Goal: Information Seeking & Learning: Learn about a topic

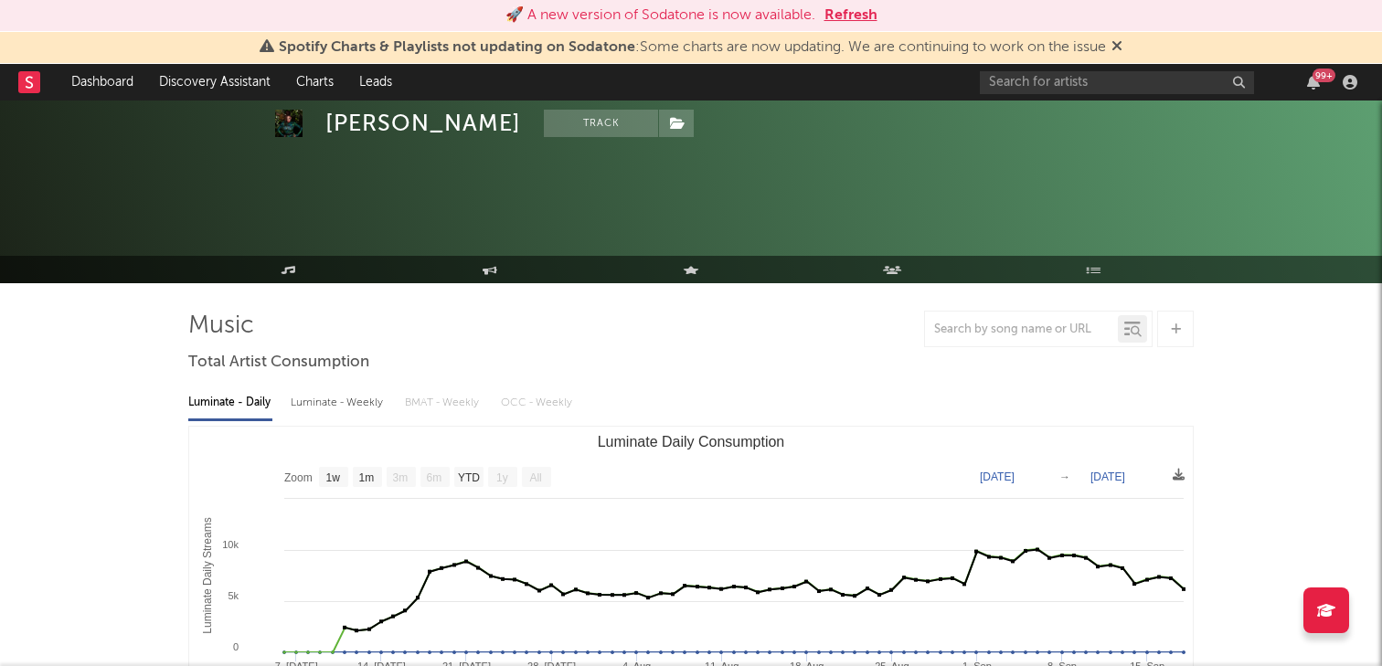
select select "1w"
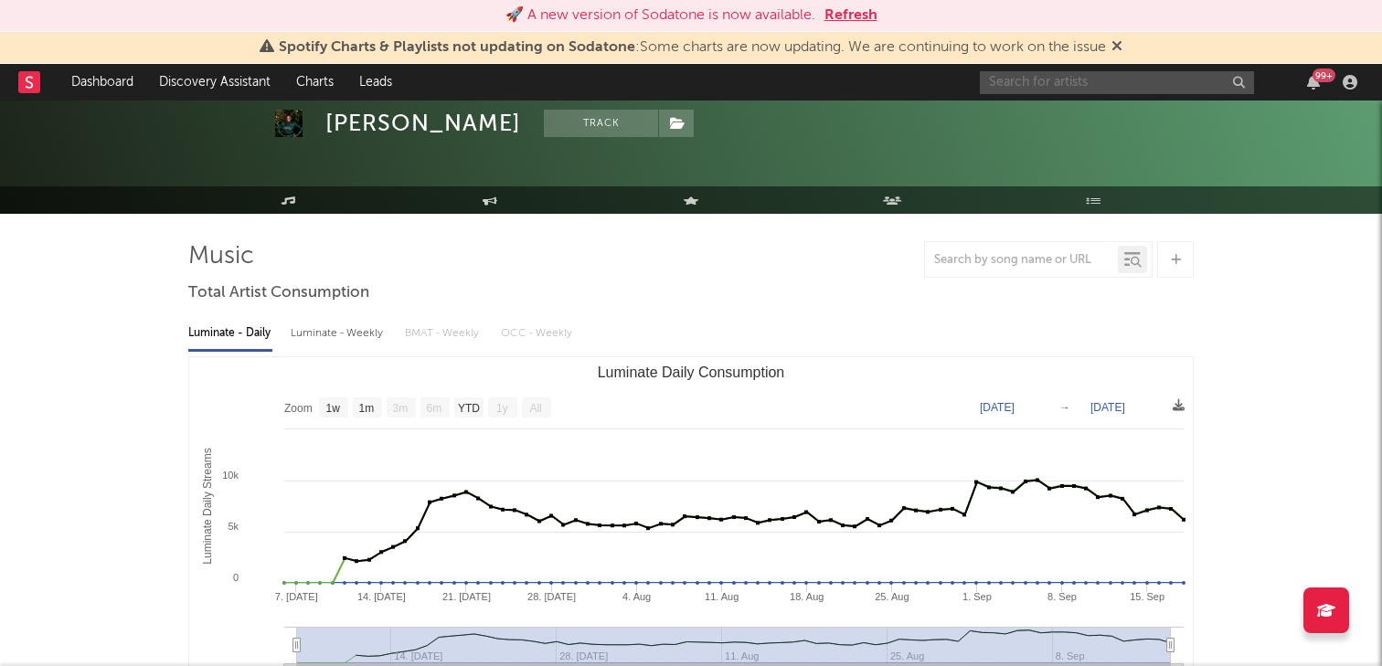
click at [1049, 78] on input "text" at bounding box center [1117, 82] width 274 height 23
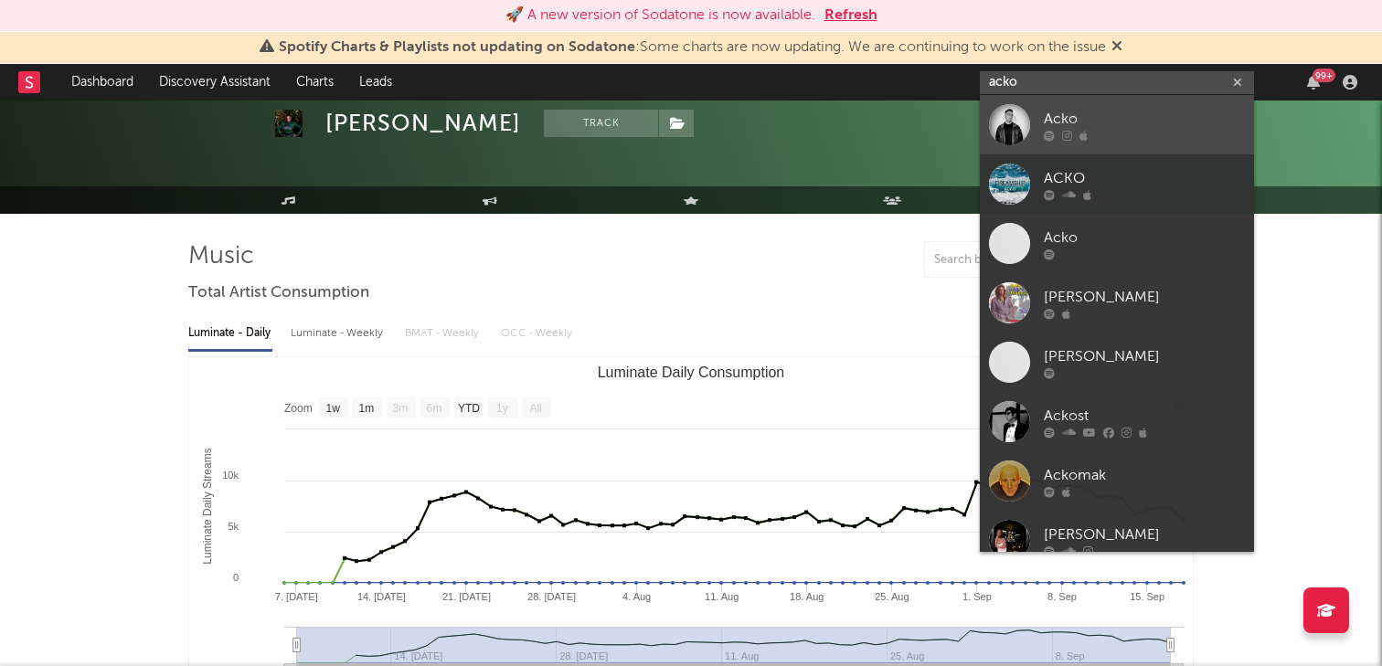
type input "acko"
click at [1126, 114] on div "Acko" at bounding box center [1144, 119] width 201 height 22
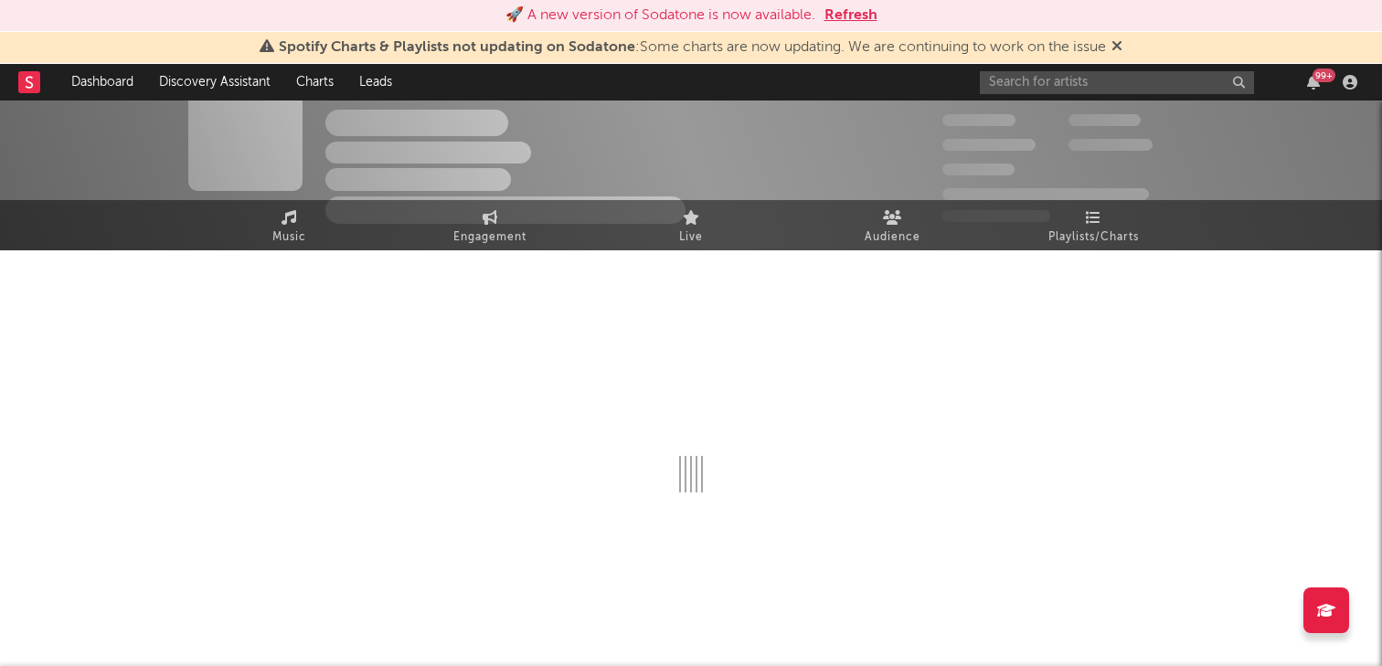
scroll to position [69, 0]
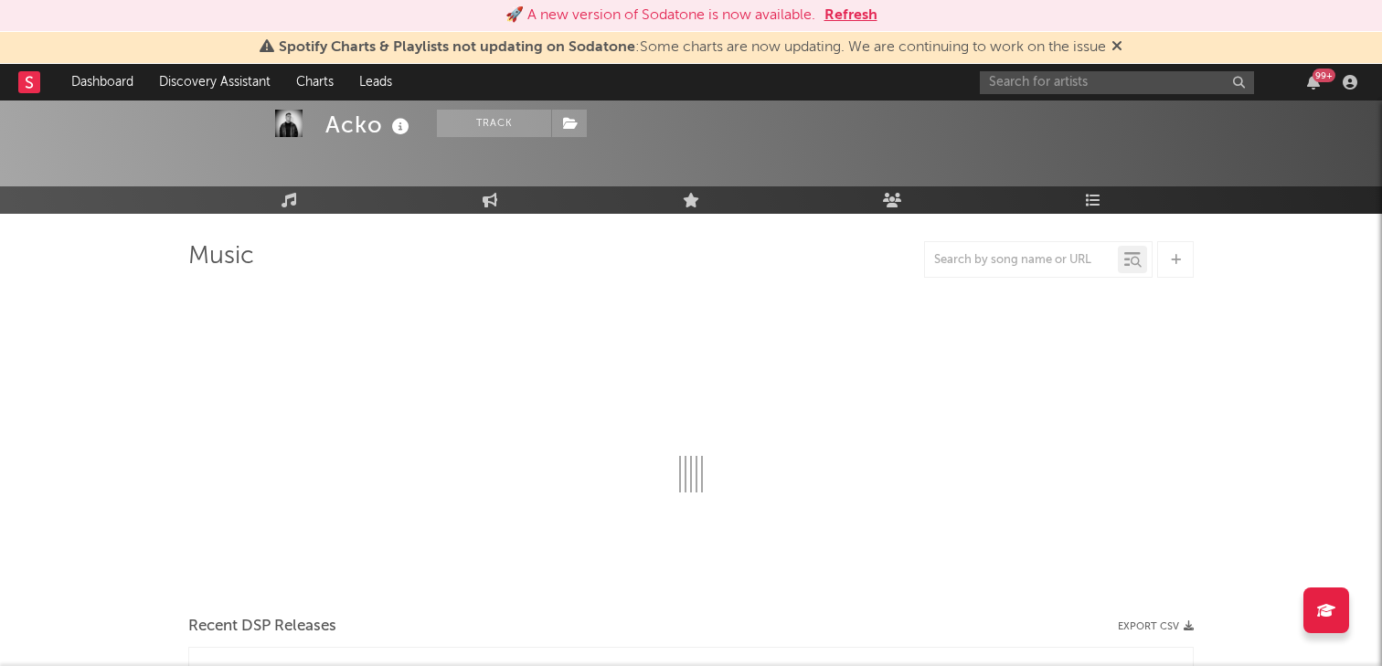
select select "6m"
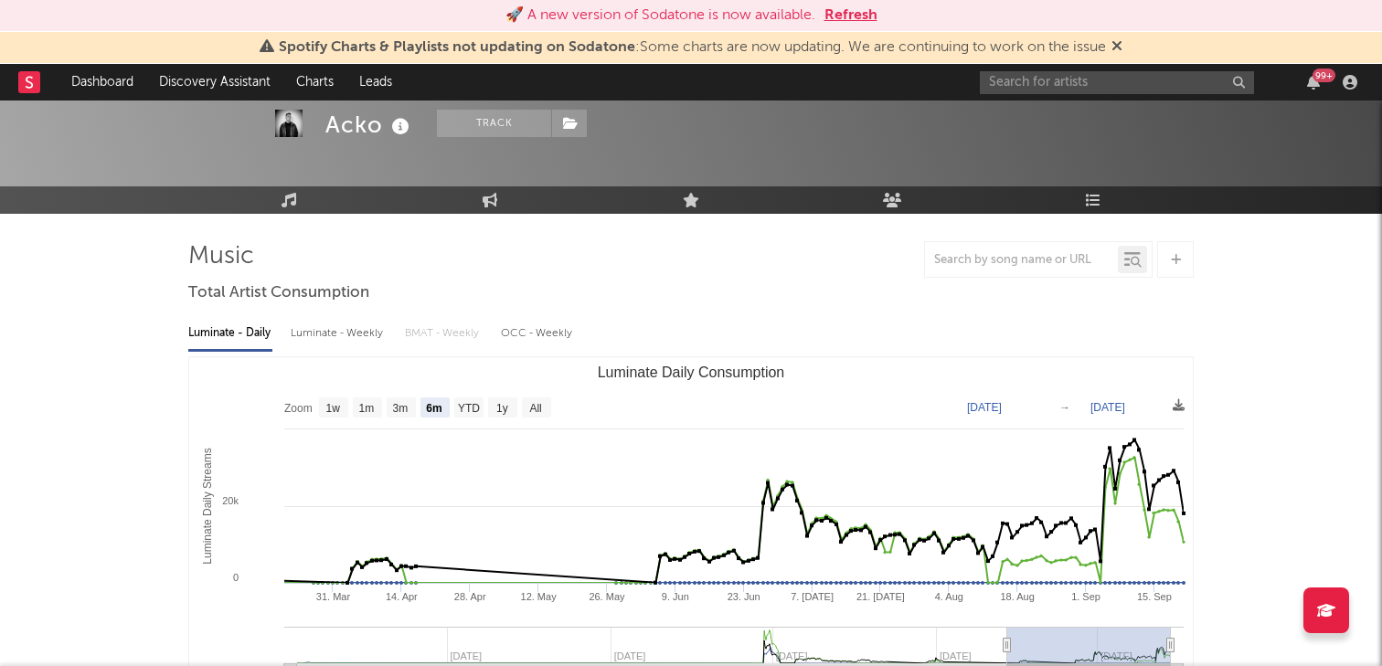
click at [237, 351] on div at bounding box center [230, 350] width 84 height 3
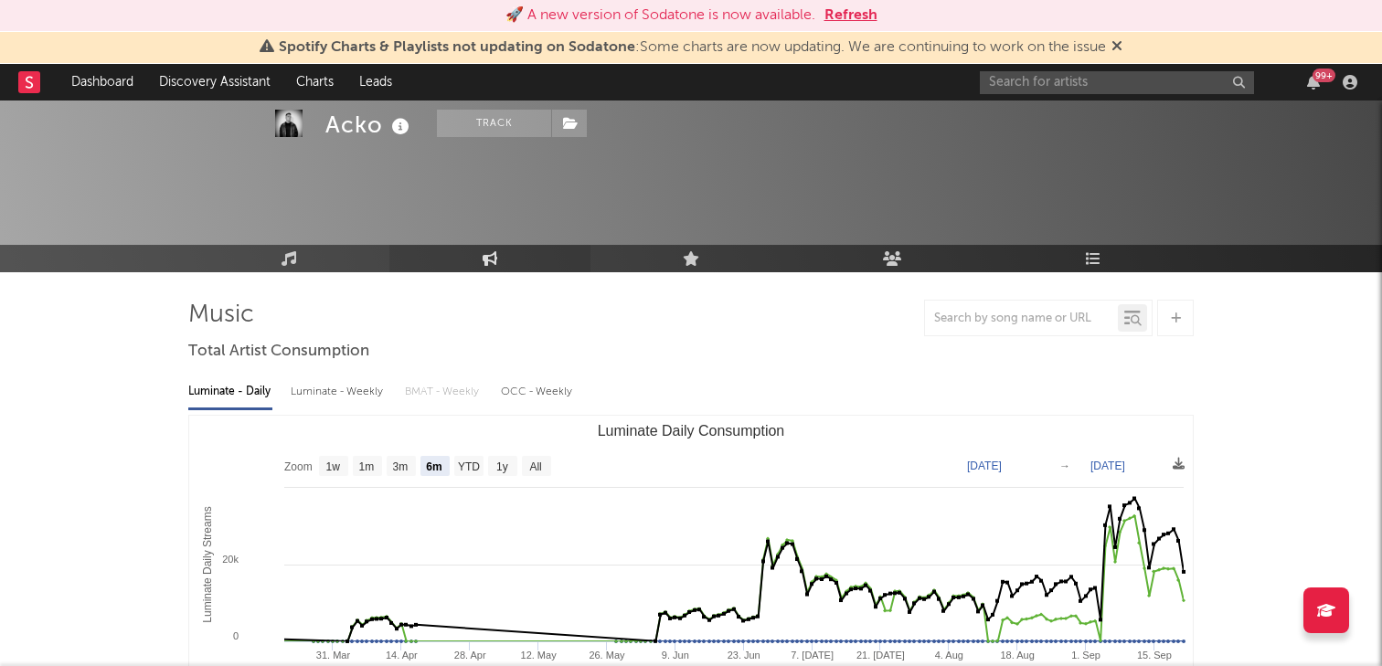
scroll to position [0, 0]
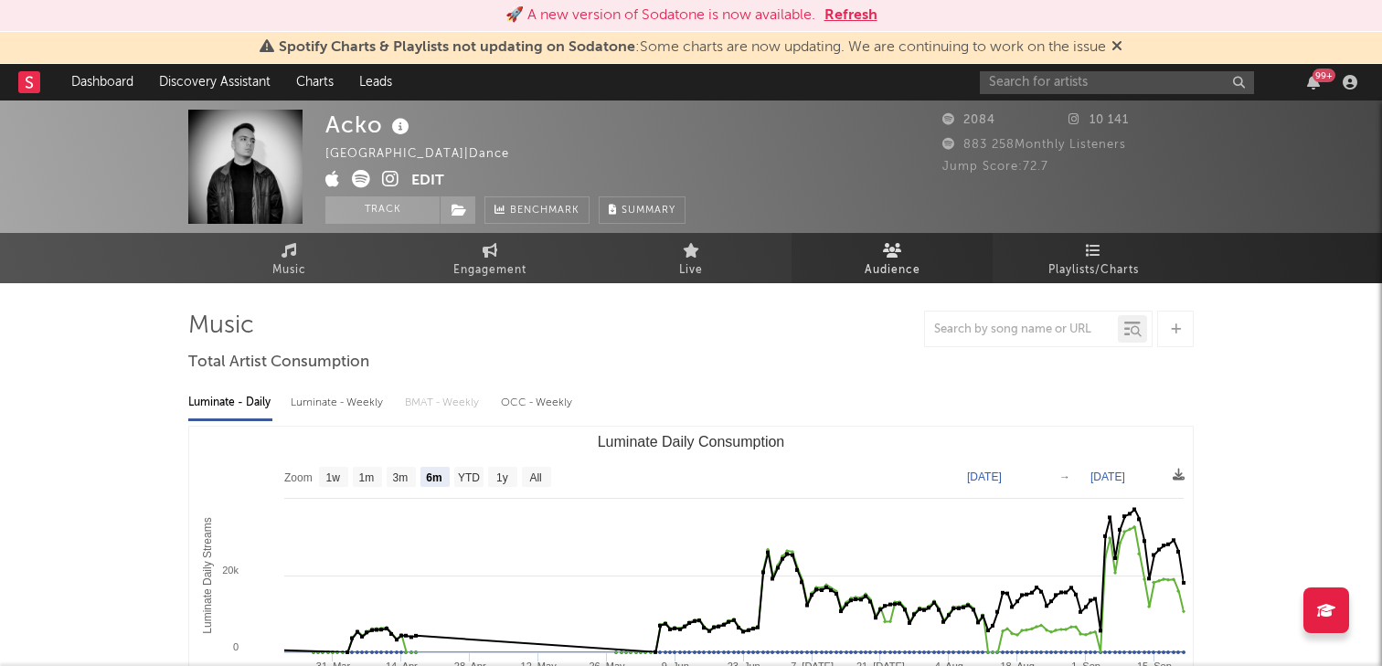
click at [899, 262] on span "Audience" at bounding box center [893, 271] width 56 height 22
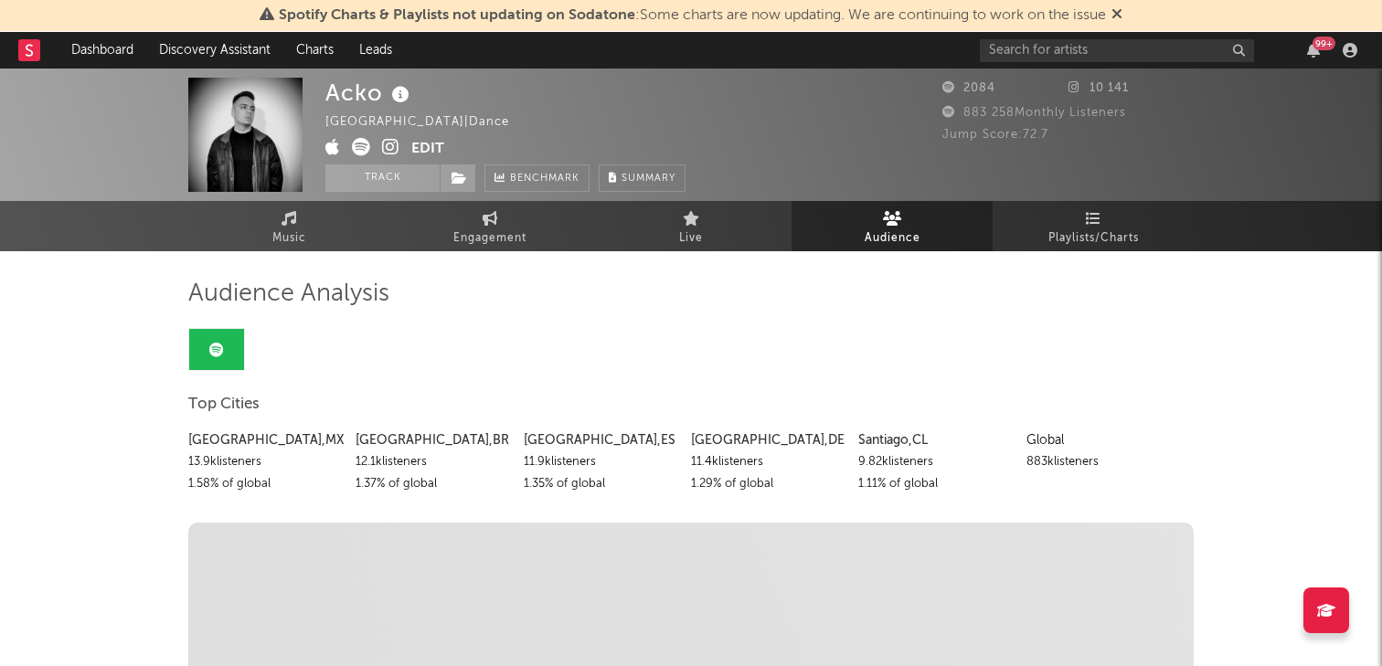
click at [712, 237] on link "Live" at bounding box center [690, 226] width 201 height 50
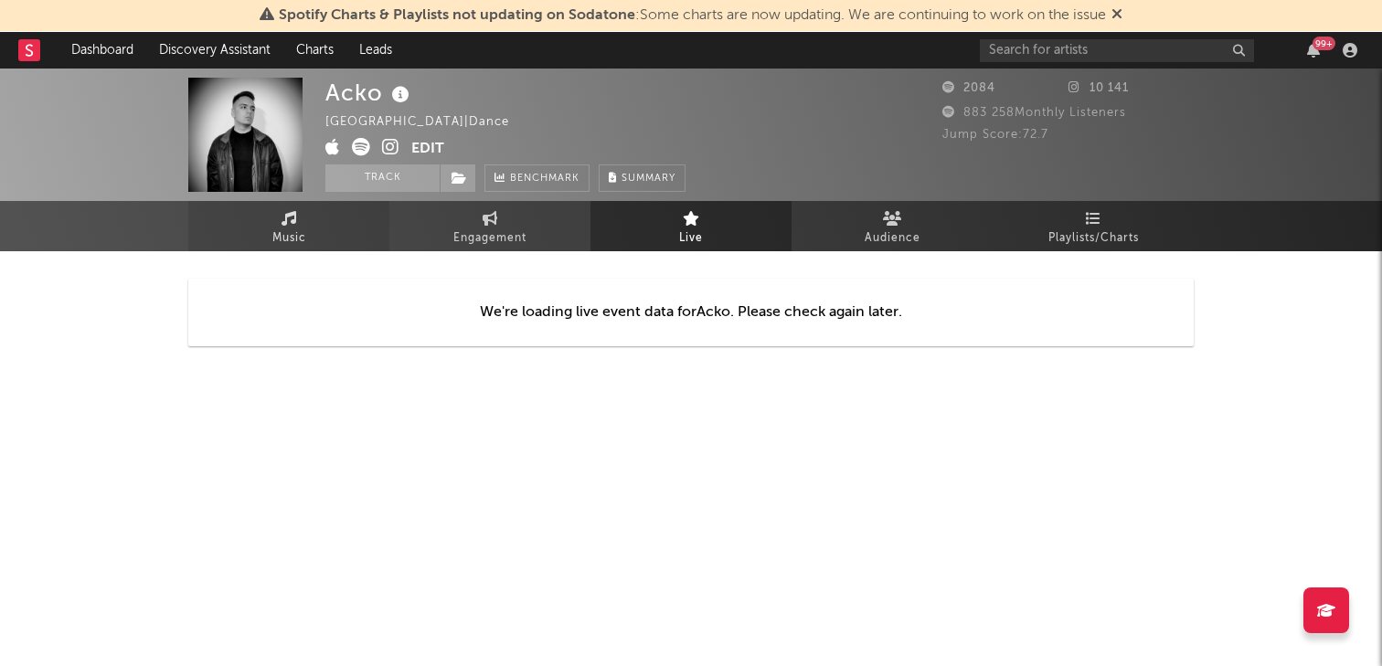
click at [321, 218] on link "Music" at bounding box center [288, 226] width 201 height 50
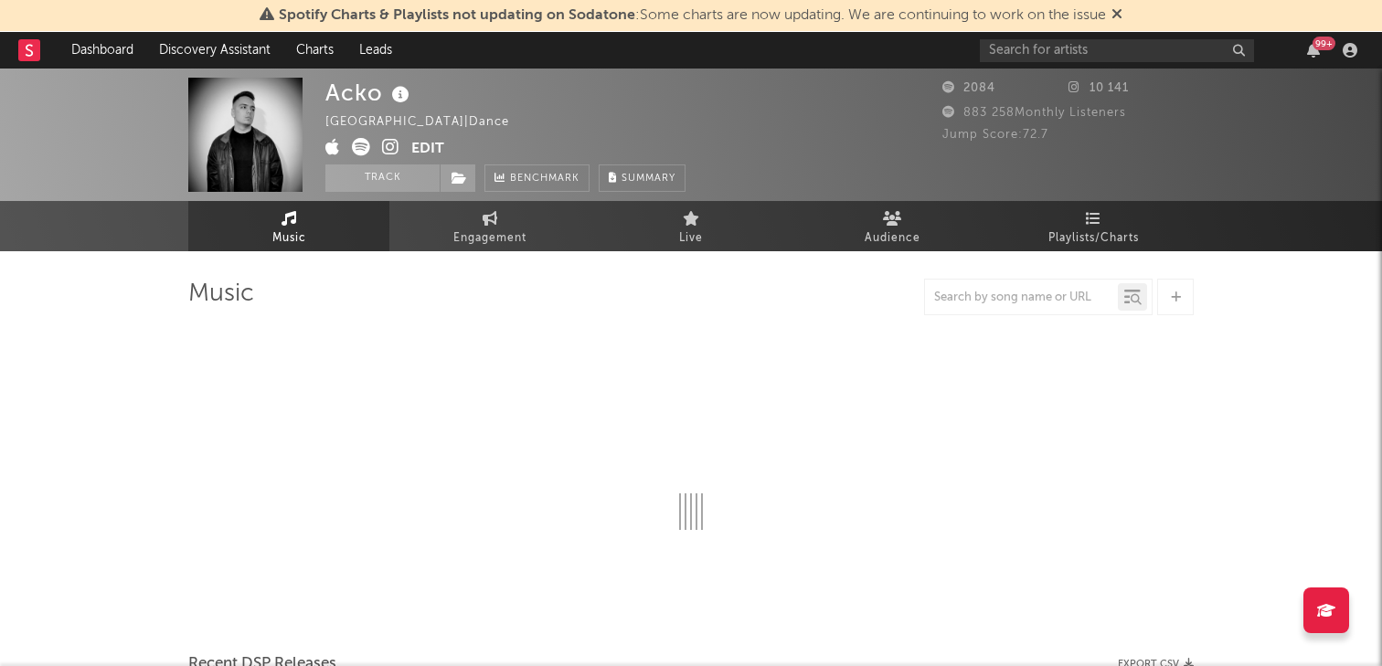
select select "6m"
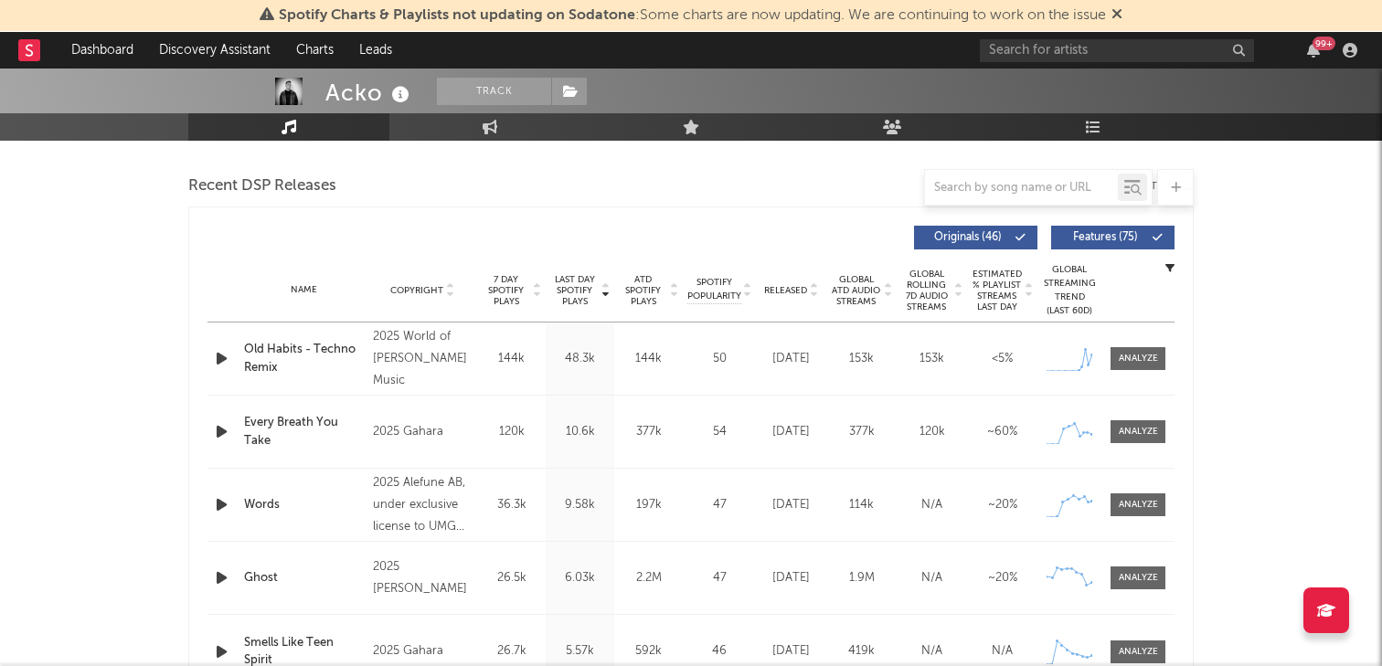
scroll to position [623, 0]
click at [782, 284] on span "Released" at bounding box center [785, 289] width 43 height 11
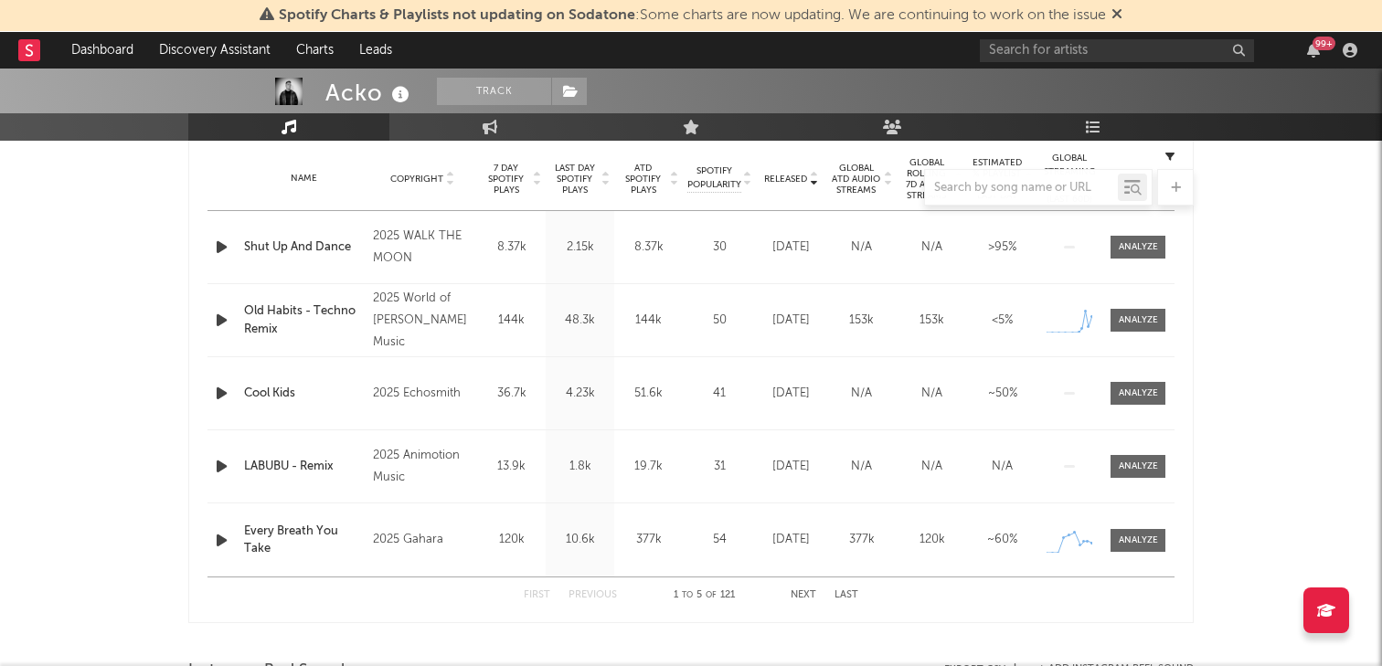
scroll to position [733, 0]
click at [802, 593] on button "Next" at bounding box center [804, 596] width 26 height 10
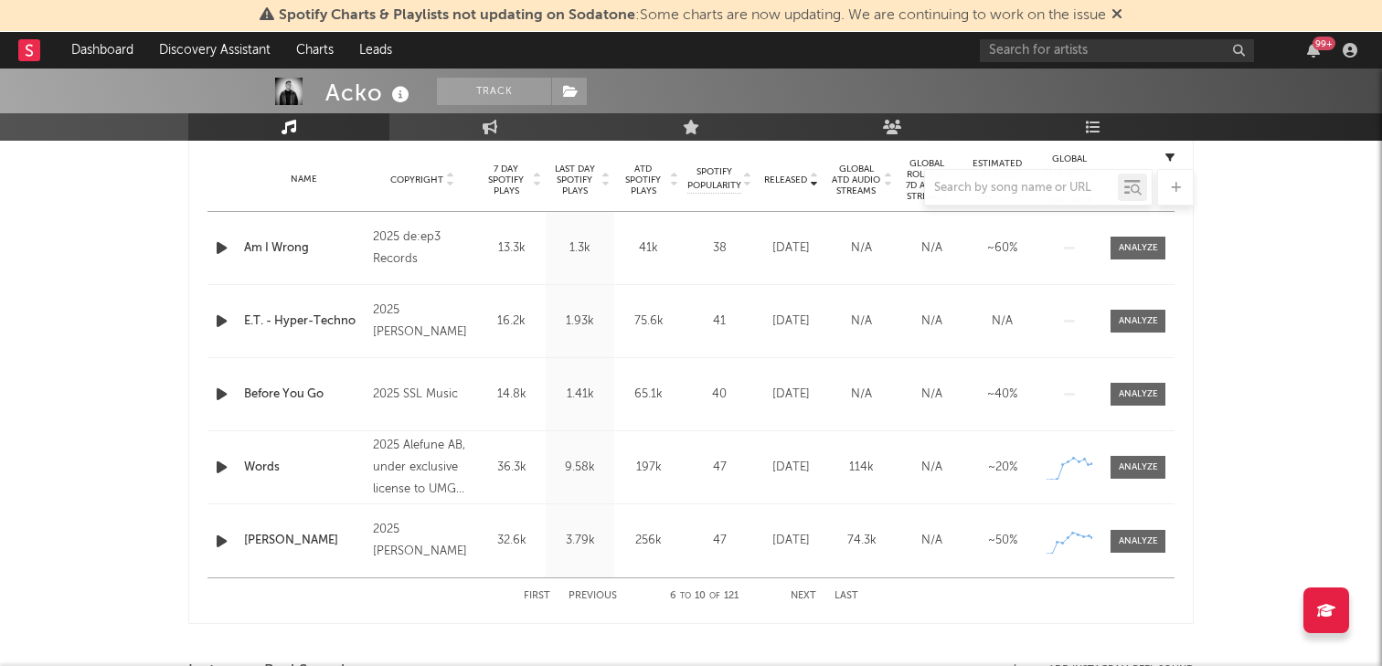
click at [802, 593] on button "Next" at bounding box center [804, 596] width 26 height 10
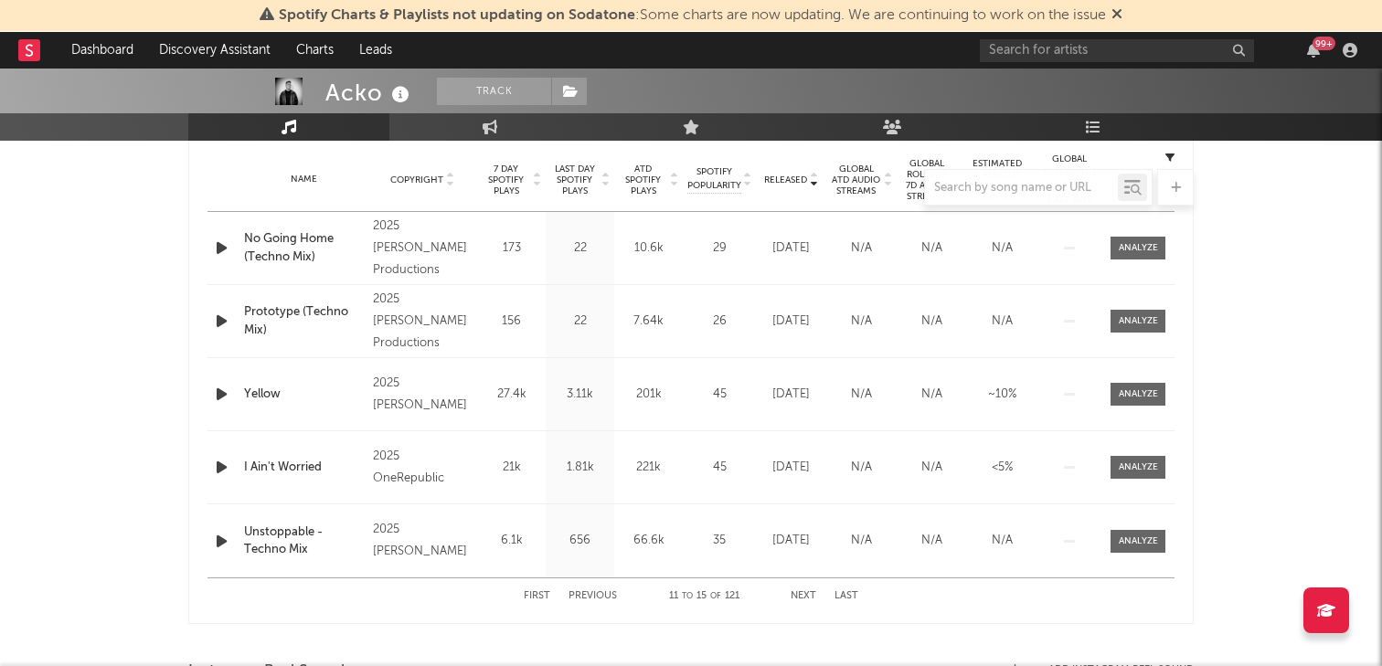
click at [802, 593] on button "Next" at bounding box center [804, 596] width 26 height 10
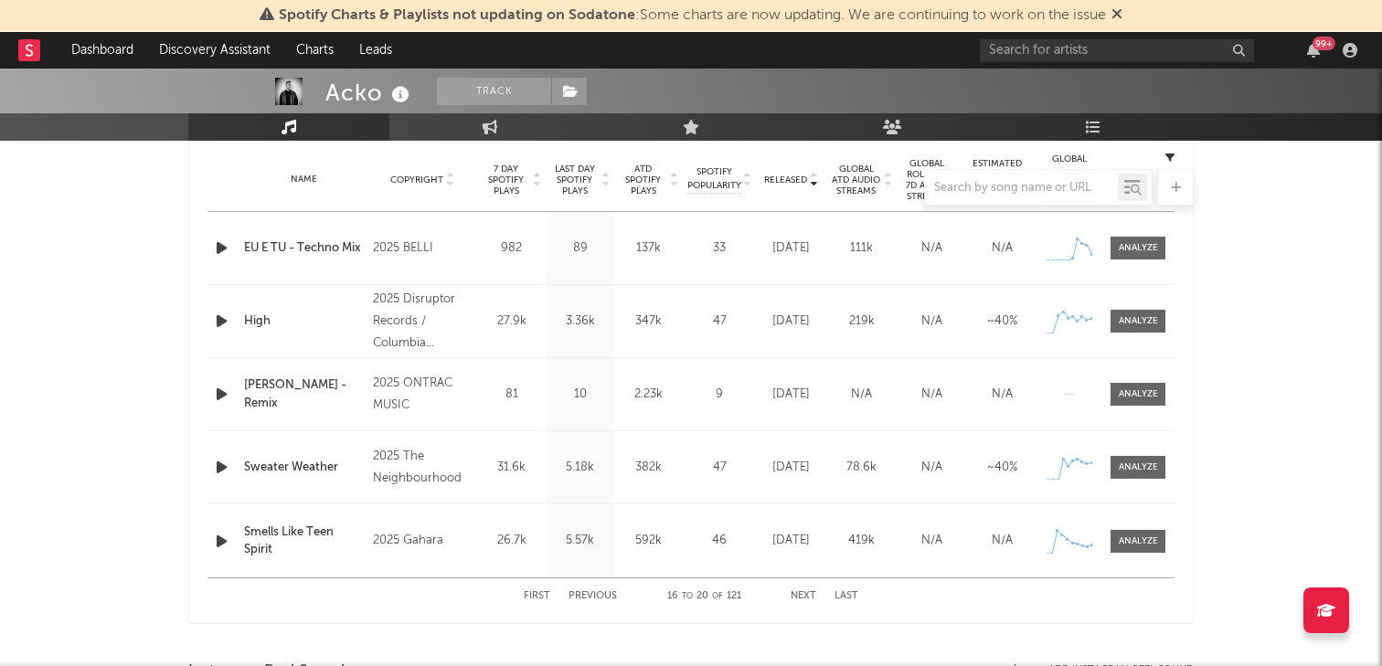
click at [600, 594] on button "Previous" at bounding box center [592, 596] width 48 height 10
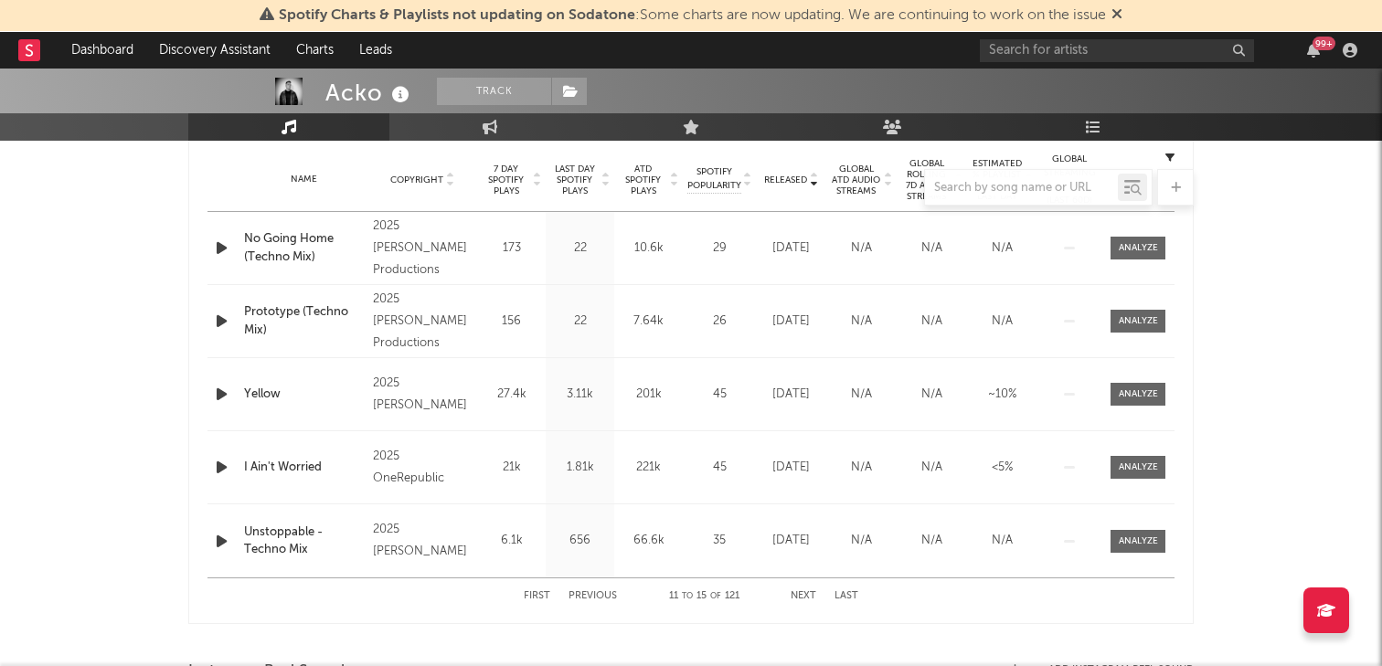
click at [600, 594] on button "Previous" at bounding box center [592, 596] width 48 height 10
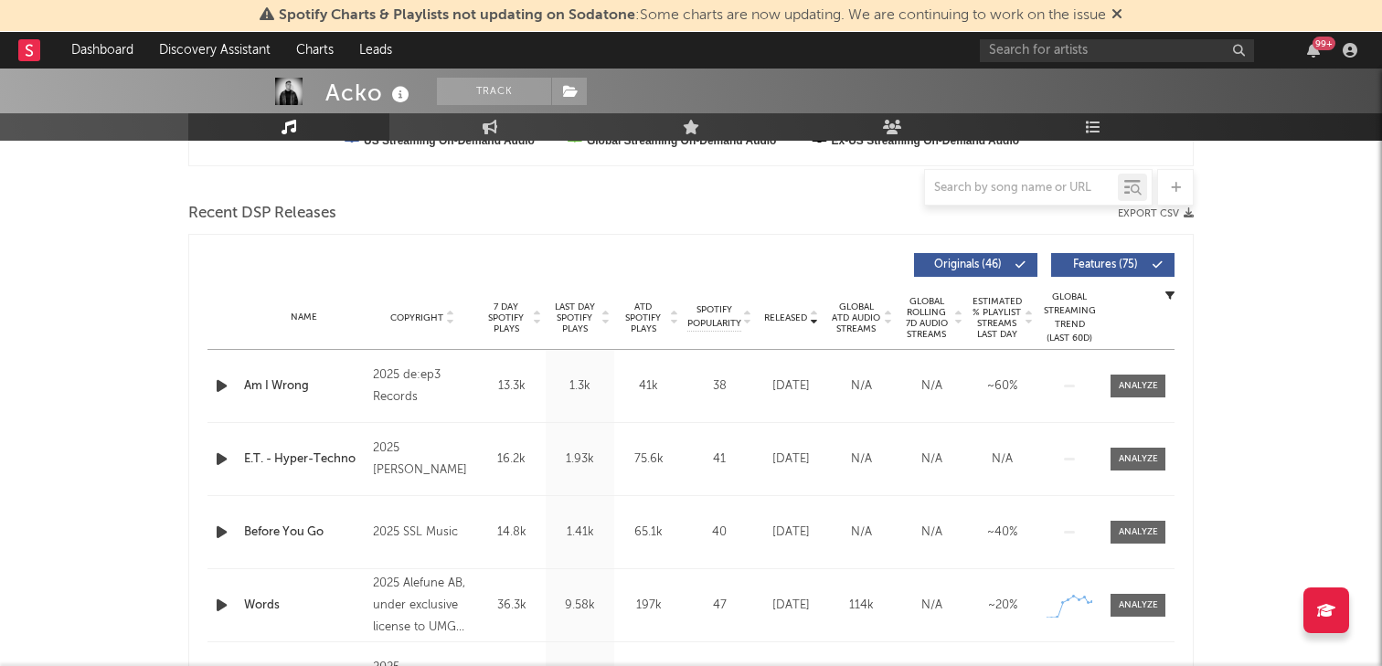
scroll to position [0, 0]
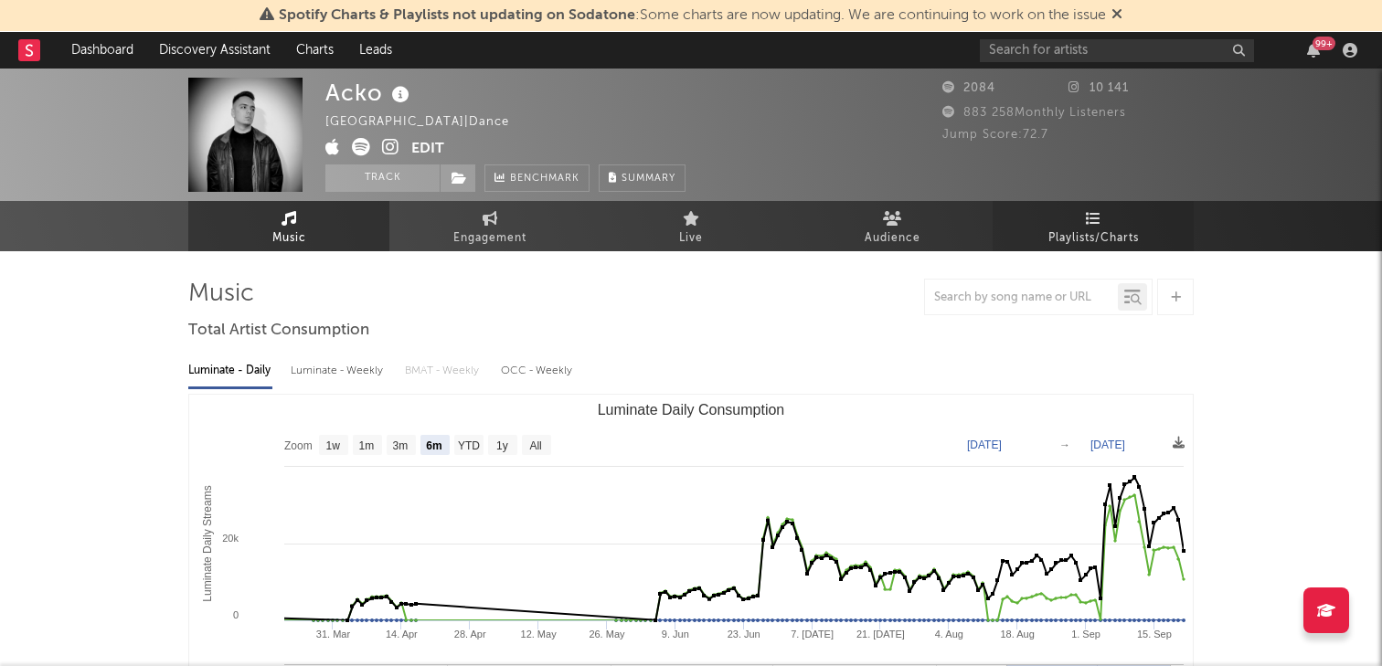
click at [1069, 239] on span "Playlists/Charts" at bounding box center [1093, 239] width 90 height 22
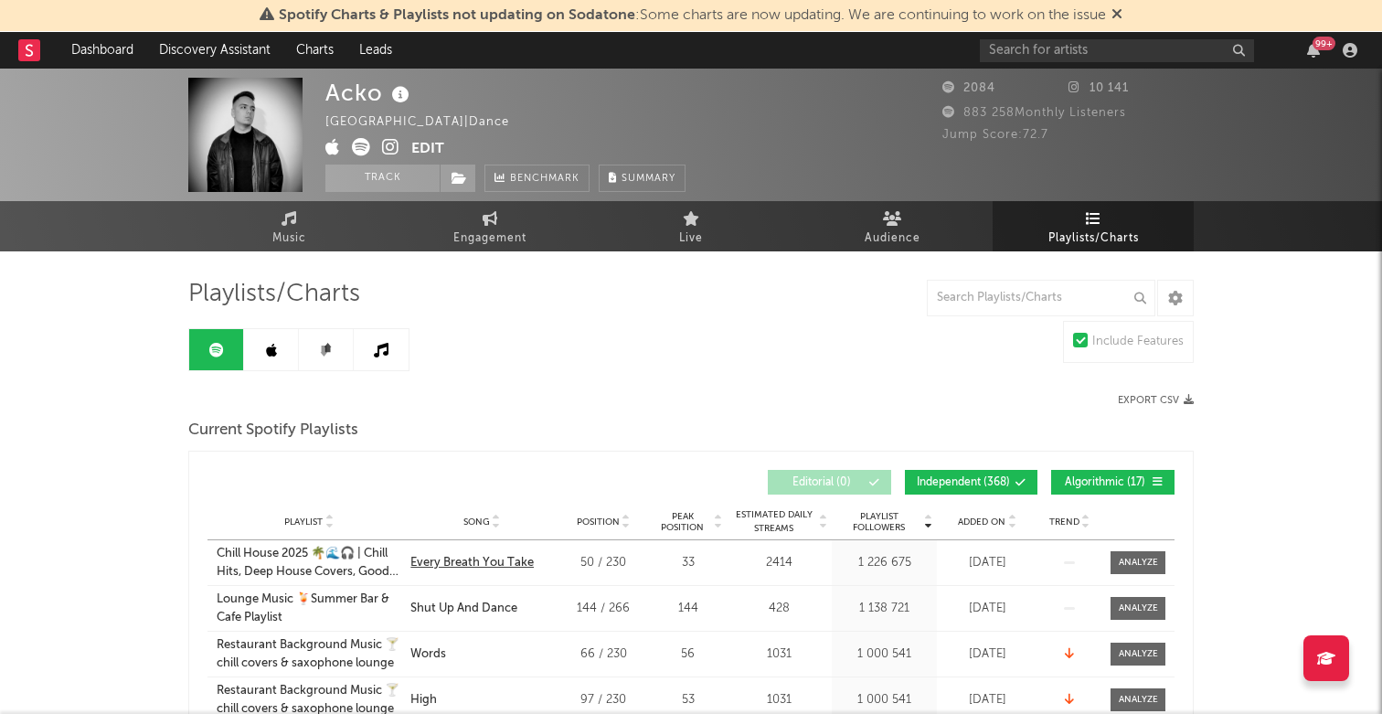
click at [453, 565] on div "Every Breath You Take" at bounding box center [471, 563] width 123 height 18
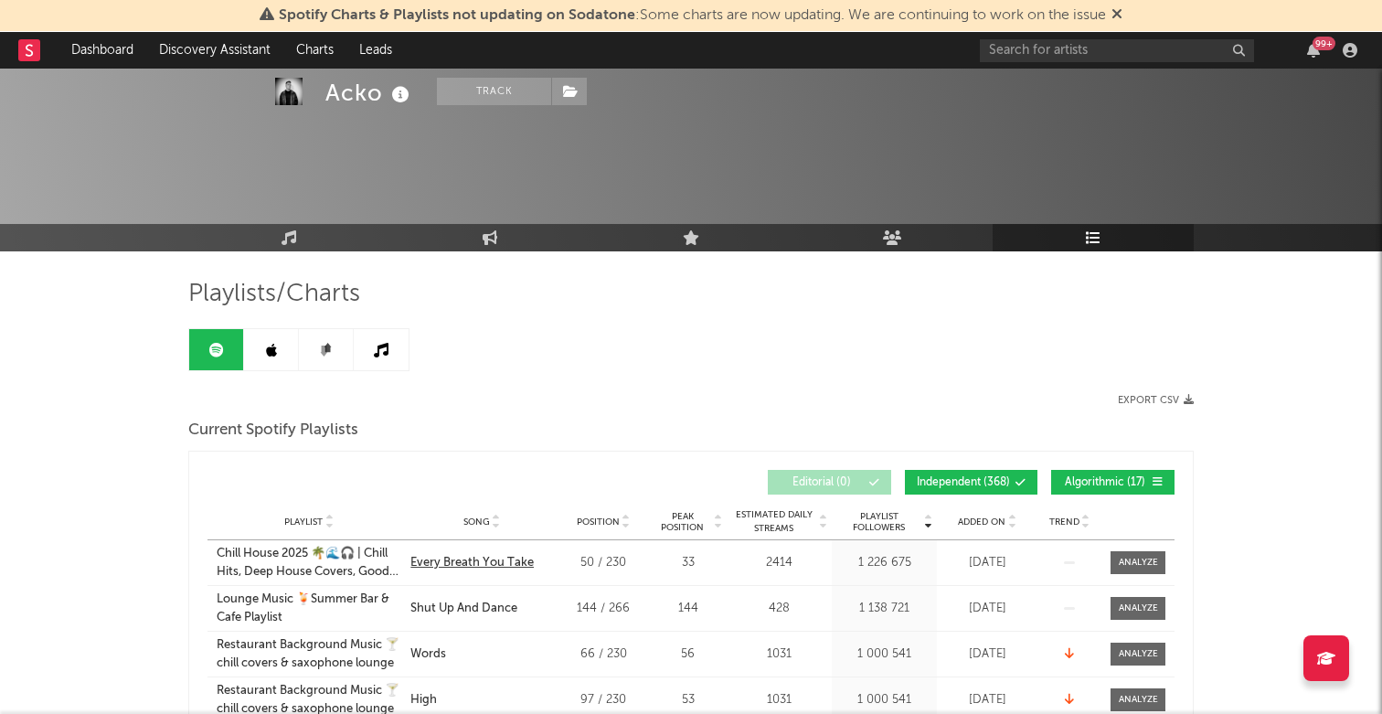
scroll to position [131, 0]
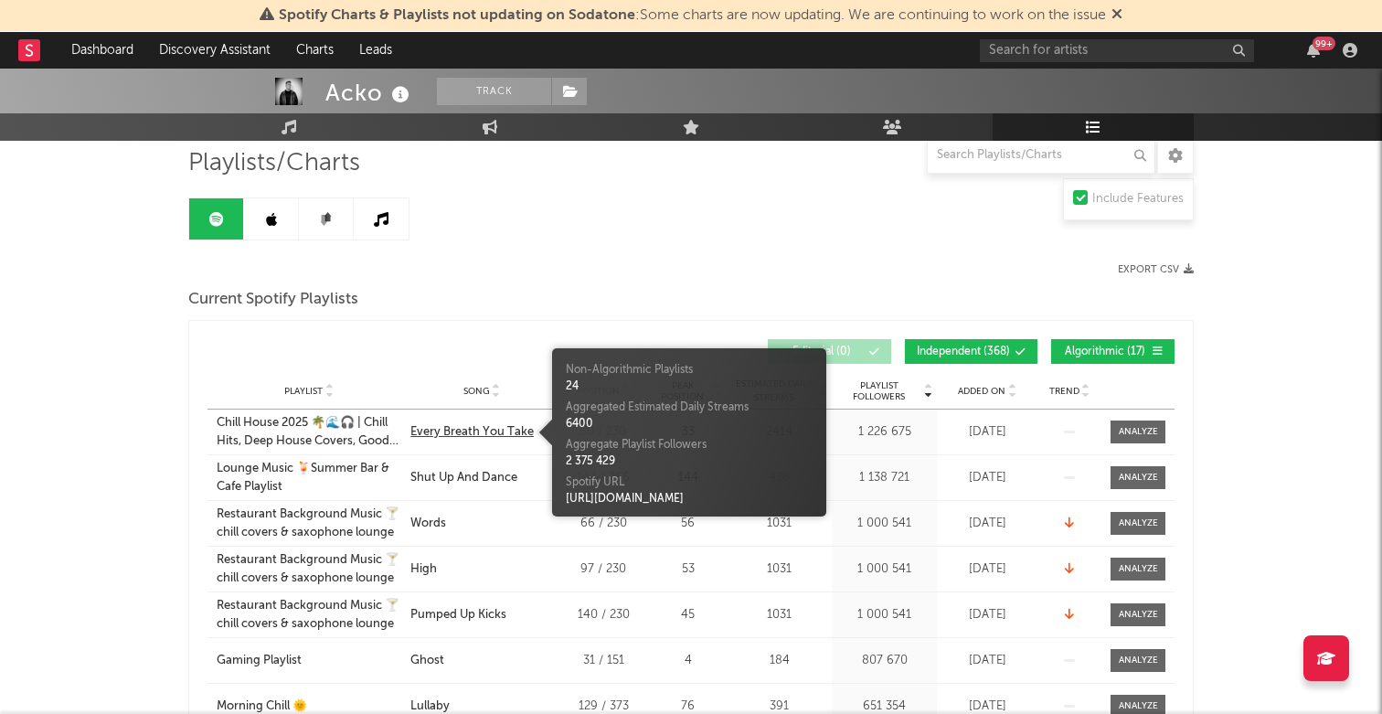
click at [465, 428] on div "Every Breath You Take" at bounding box center [471, 432] width 123 height 18
click at [600, 462] on div "2 375 429" at bounding box center [689, 461] width 247 height 16
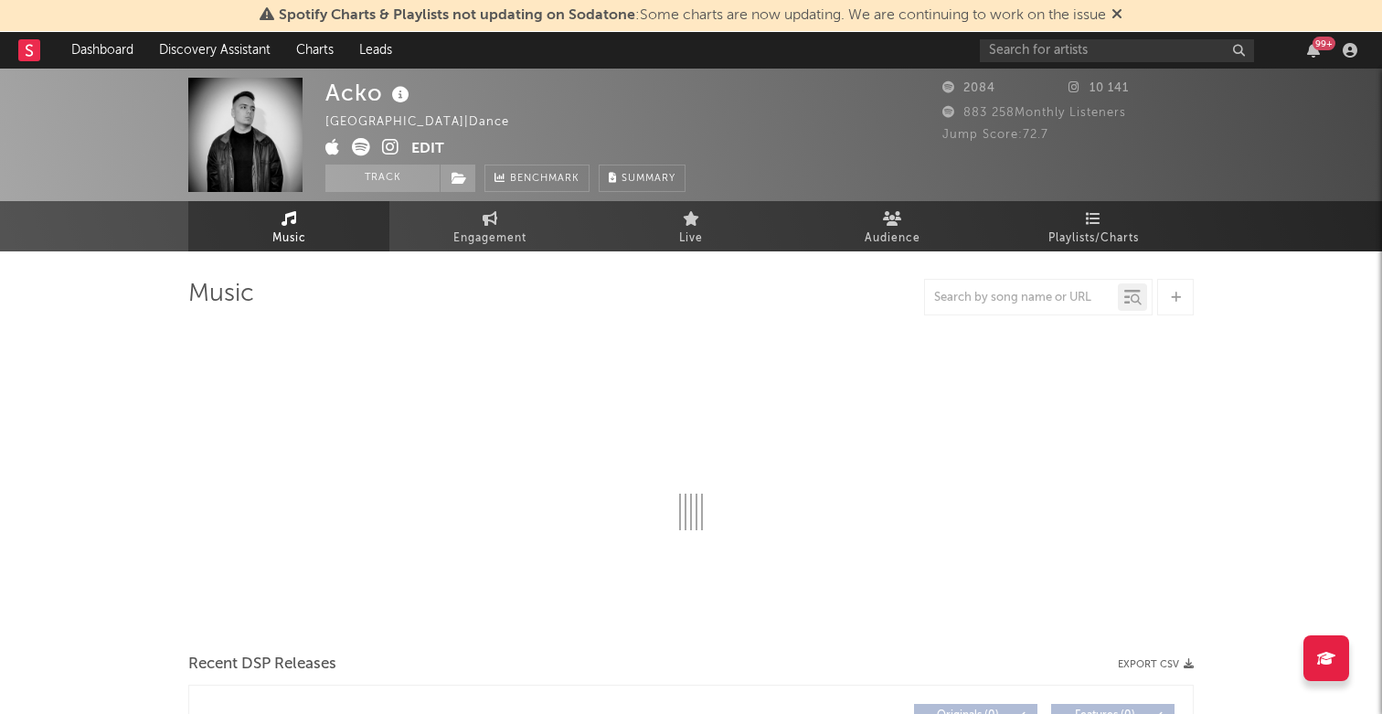
select select "6m"
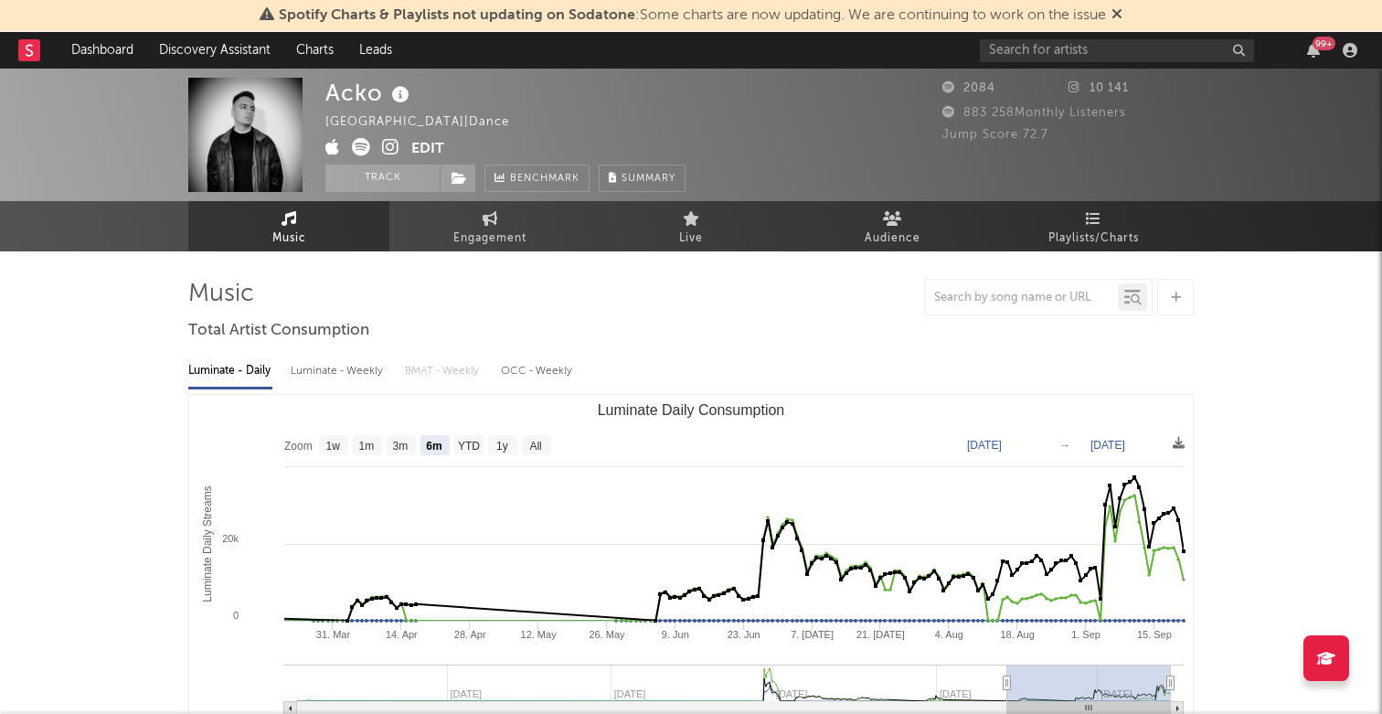
click at [247, 224] on link "Music" at bounding box center [288, 226] width 201 height 50
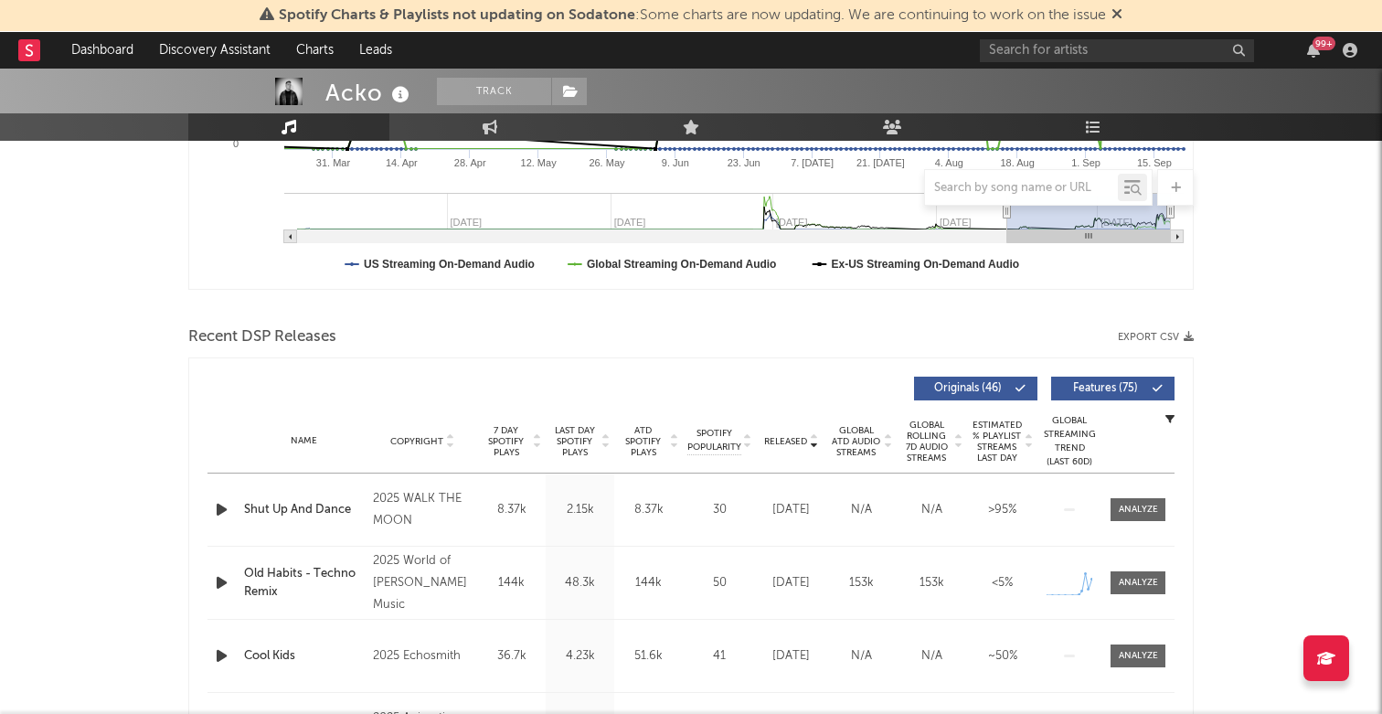
scroll to position [473, 0]
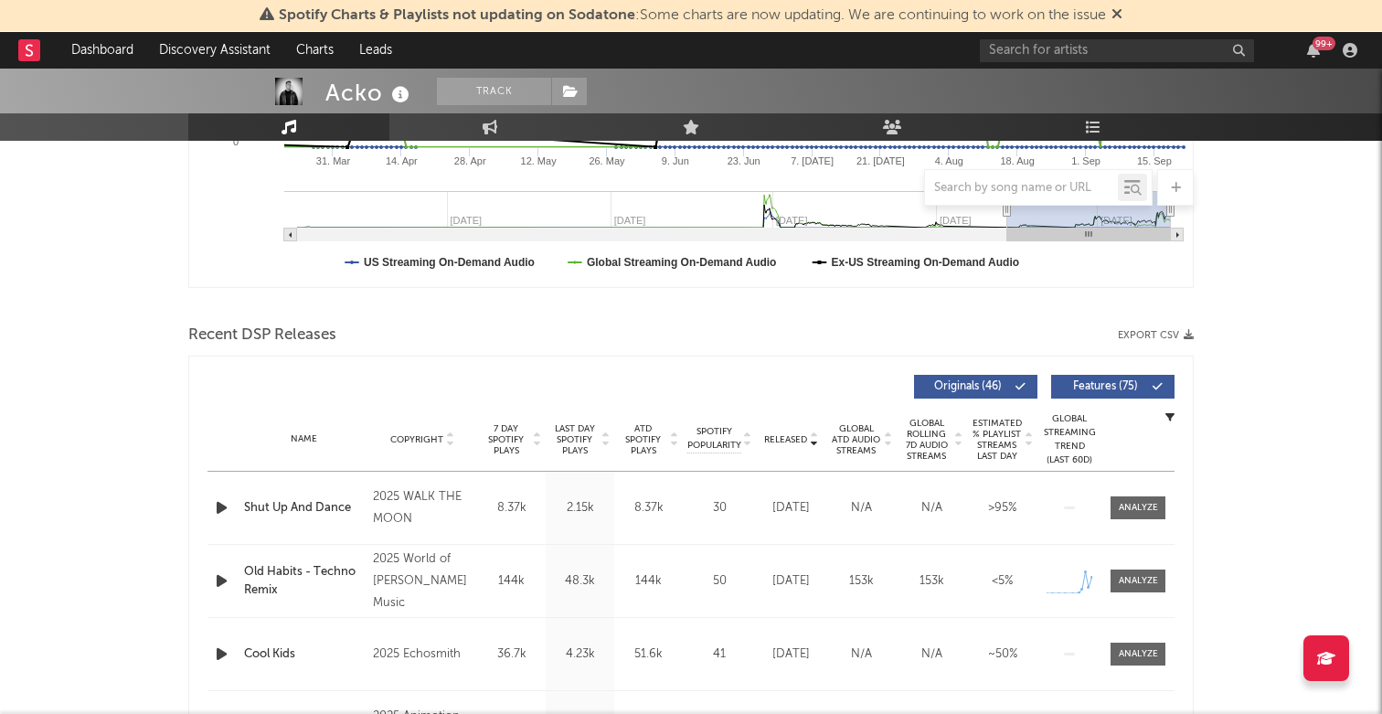
click at [386, 515] on div "2025 WALK THE MOON" at bounding box center [423, 508] width 100 height 44
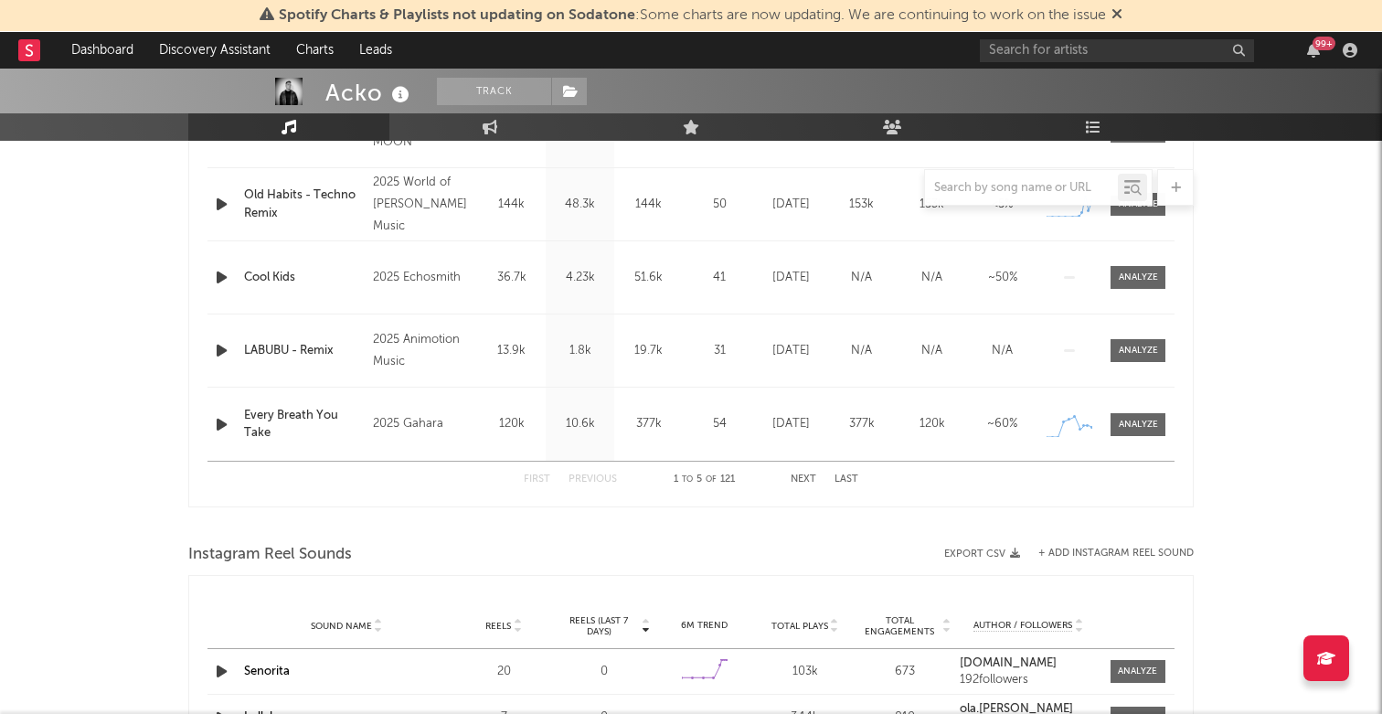
scroll to position [854, 0]
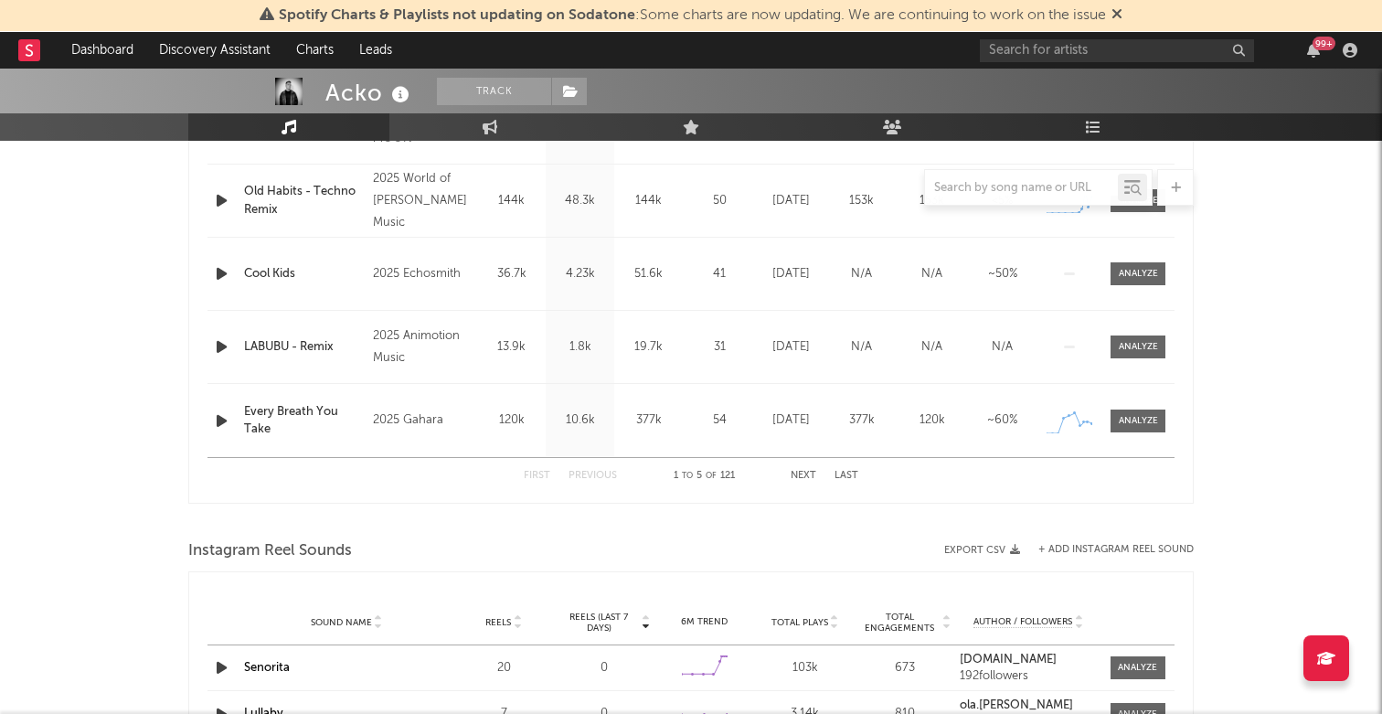
click at [801, 475] on button "Next" at bounding box center [804, 476] width 26 height 10
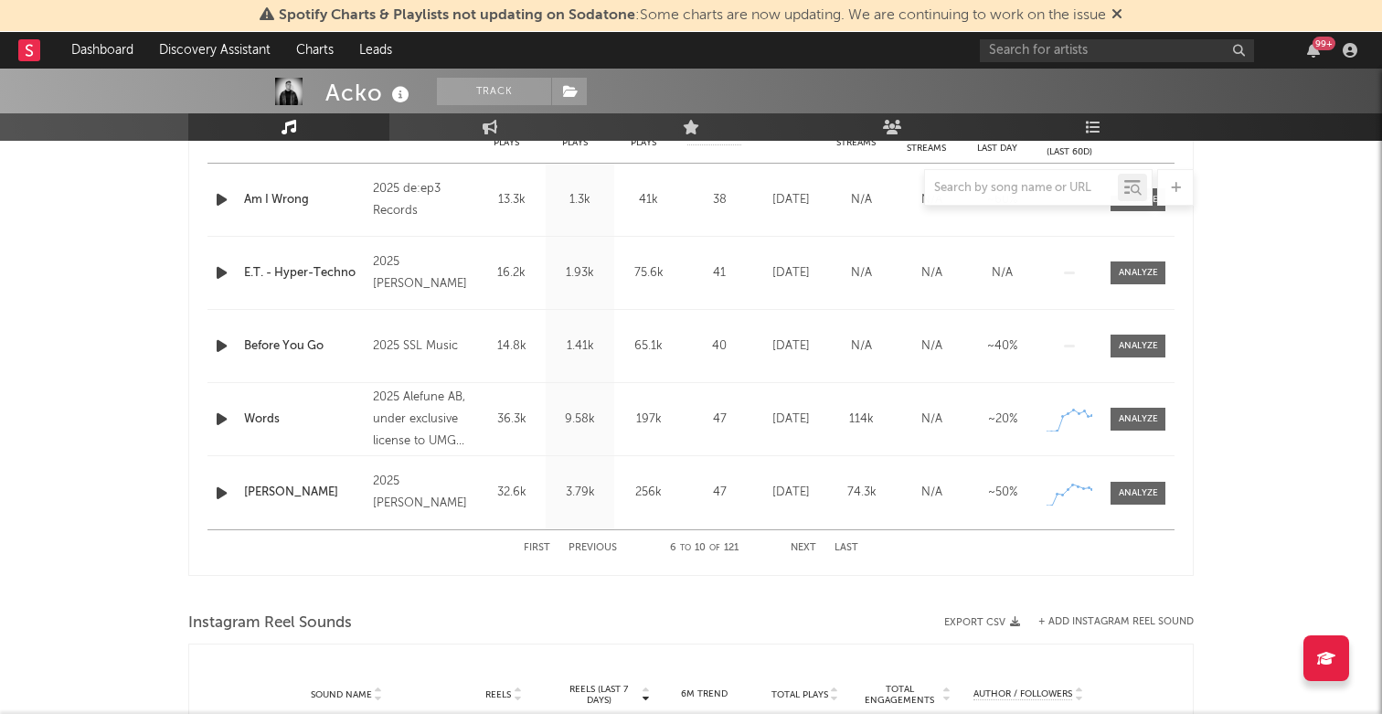
scroll to position [779, 0]
click at [801, 547] on button "Next" at bounding box center [804, 551] width 26 height 10
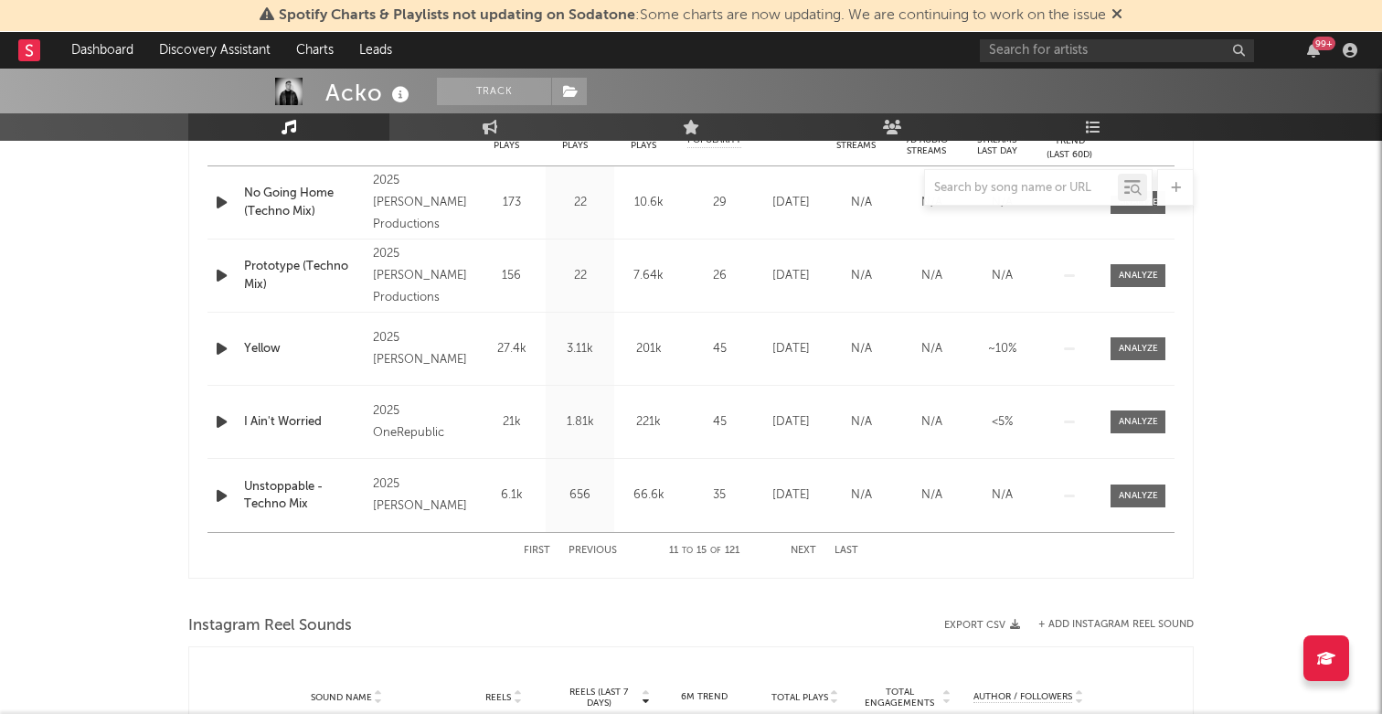
click at [810, 550] on button "Next" at bounding box center [804, 551] width 26 height 10
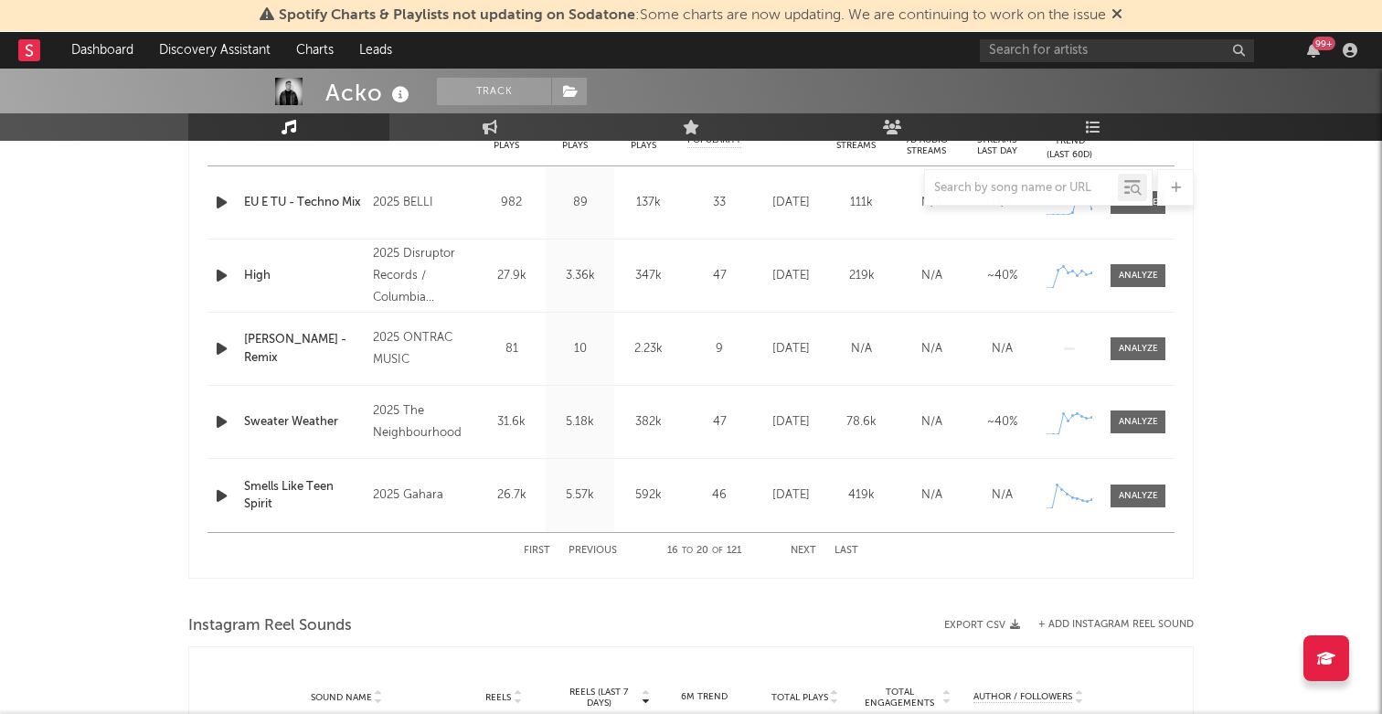
scroll to position [746, 0]
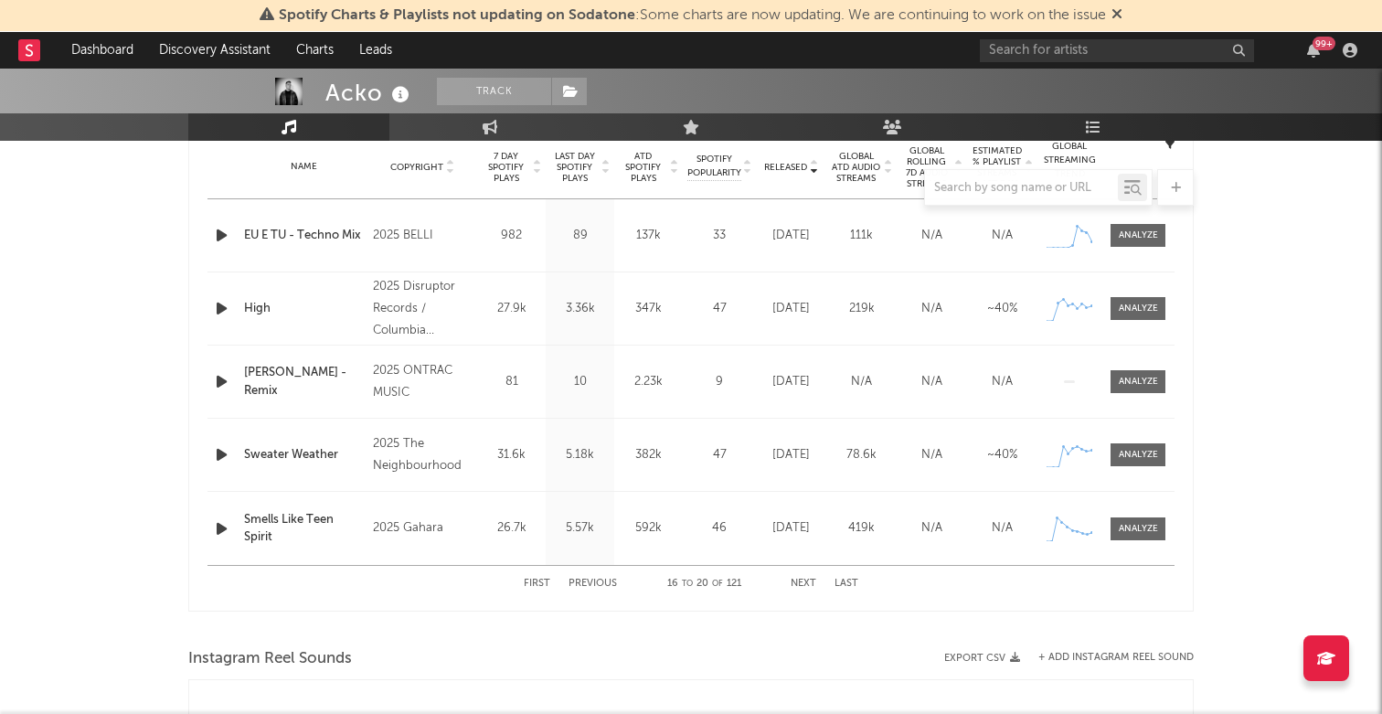
click at [801, 579] on button "Next" at bounding box center [804, 584] width 26 height 10
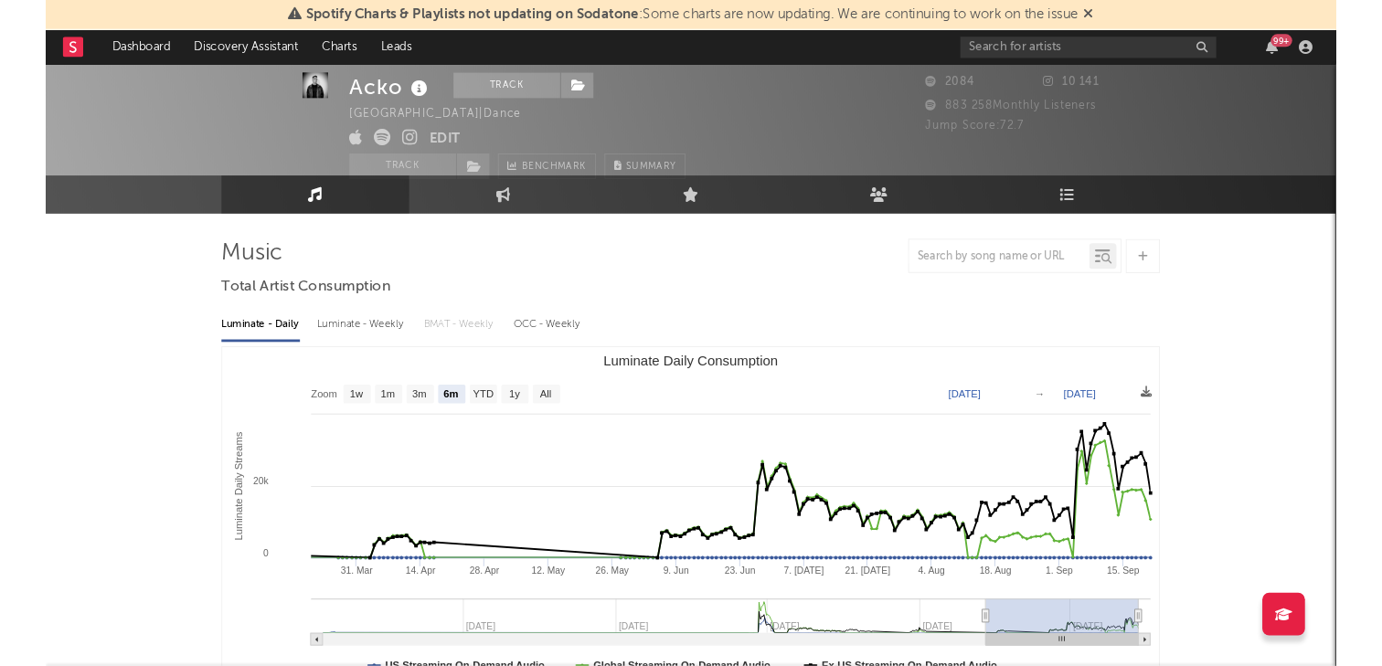
scroll to position [0, 0]
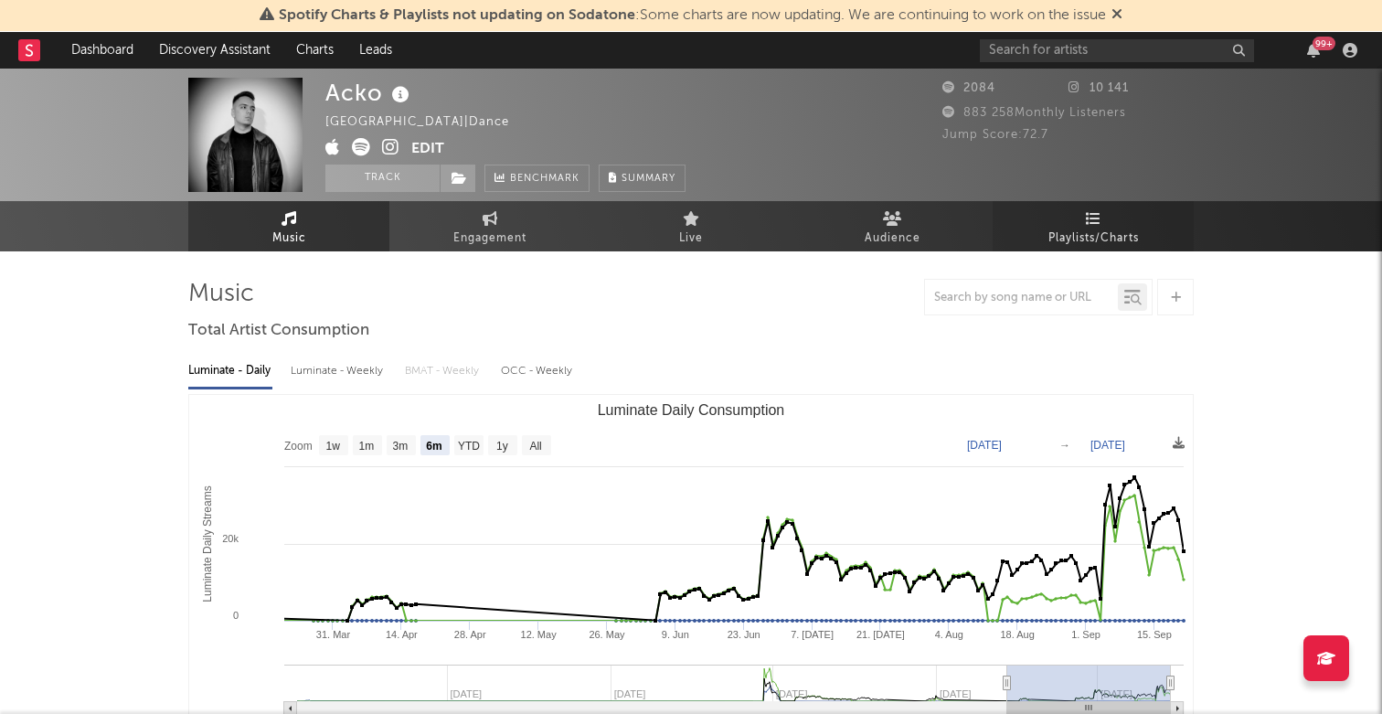
click at [1093, 223] on icon at bounding box center [1094, 218] width 16 height 15
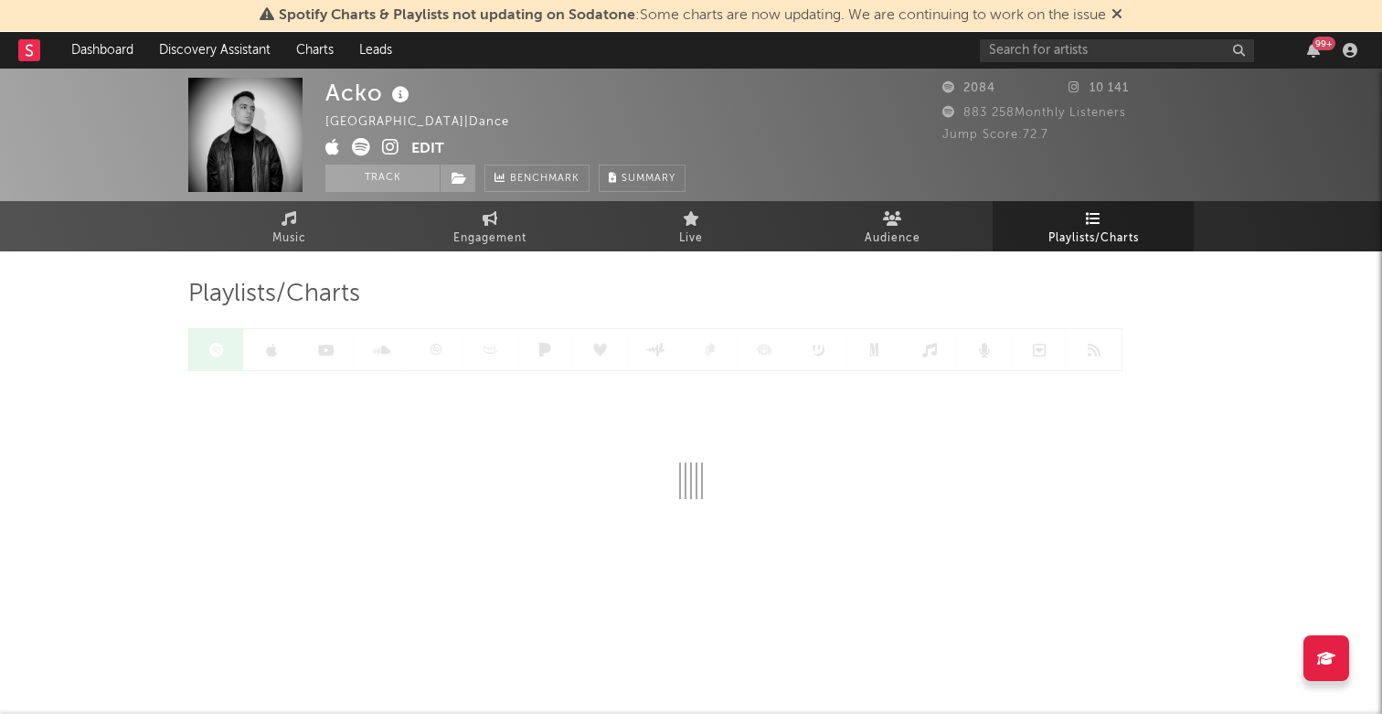
click at [1093, 223] on icon at bounding box center [1094, 218] width 16 height 15
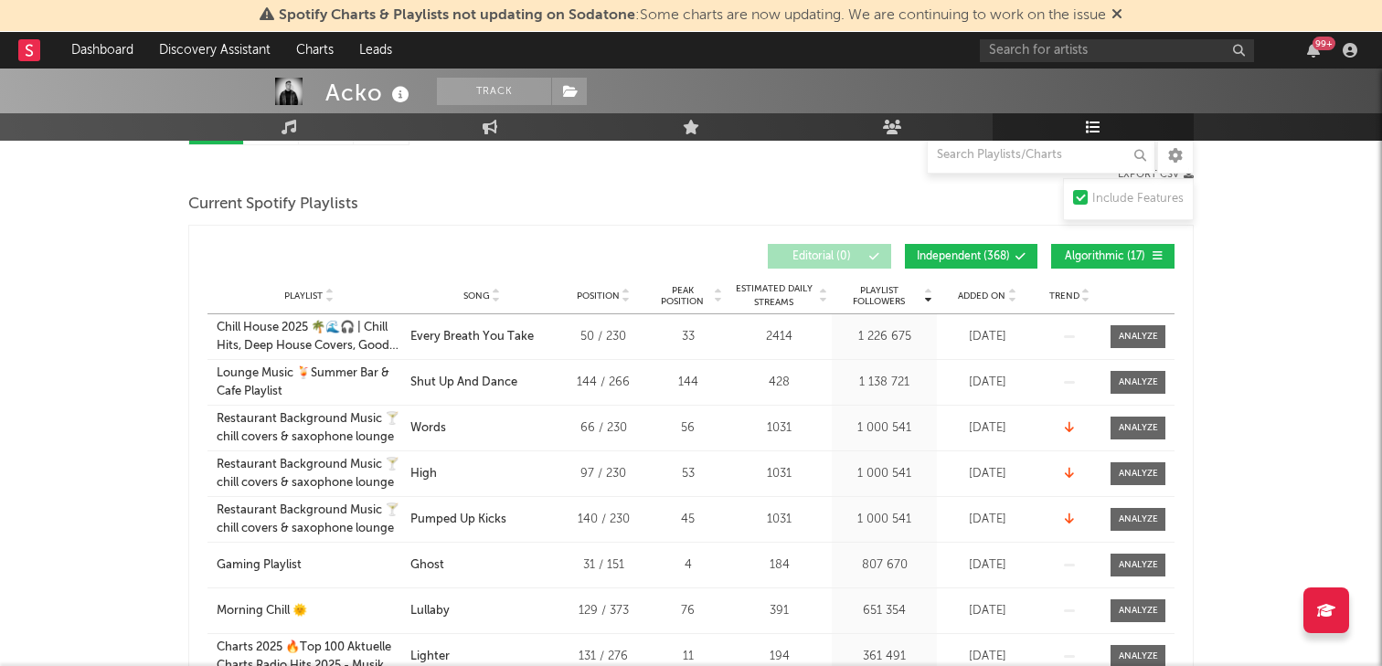
scroll to position [224, 0]
